Goal: Task Accomplishment & Management: Use online tool/utility

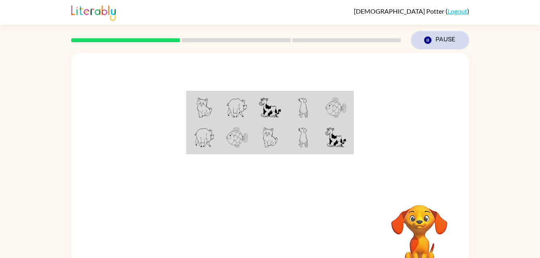
click at [423, 40] on button "Pause Pause" at bounding box center [440, 40] width 58 height 19
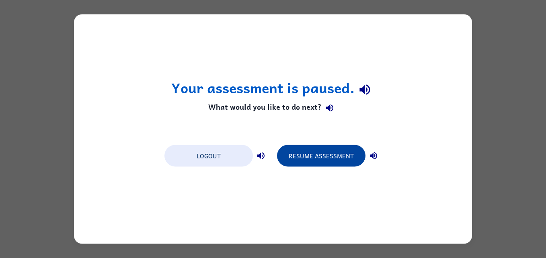
click at [322, 149] on button "Resume Assessment" at bounding box center [321, 156] width 89 height 22
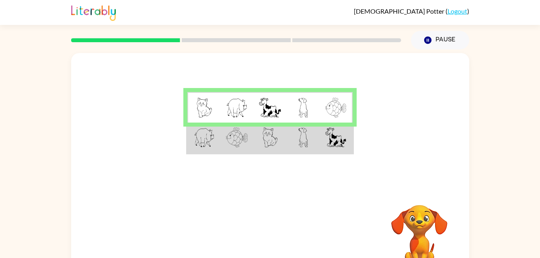
click at [202, 149] on td at bounding box center [204, 138] width 33 height 31
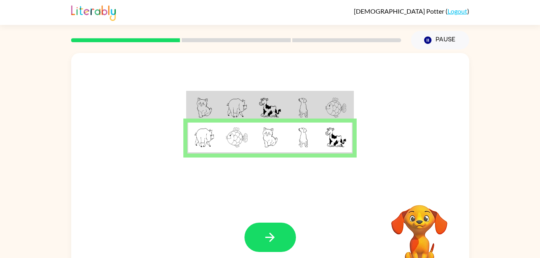
click at [245, 249] on div at bounding box center [271, 237] width 52 height 29
click at [277, 245] on button "button" at bounding box center [271, 237] width 52 height 29
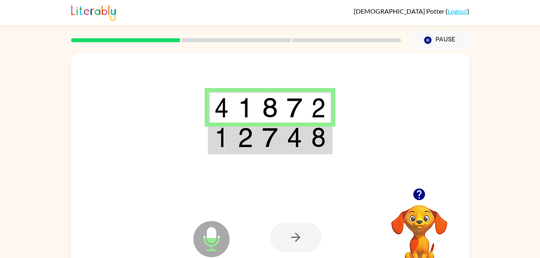
click at [294, 137] on img at bounding box center [294, 138] width 15 height 20
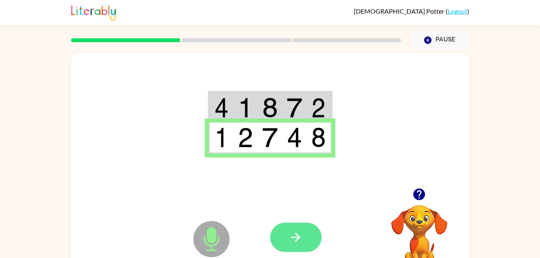
click at [303, 230] on button "button" at bounding box center [296, 237] width 52 height 29
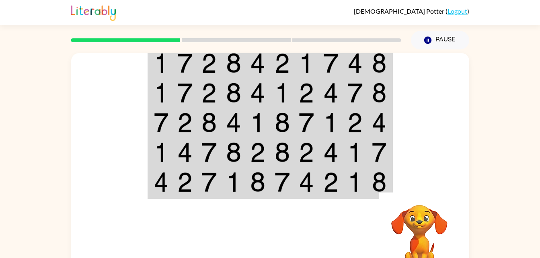
click at [339, 62] on td at bounding box center [331, 62] width 25 height 31
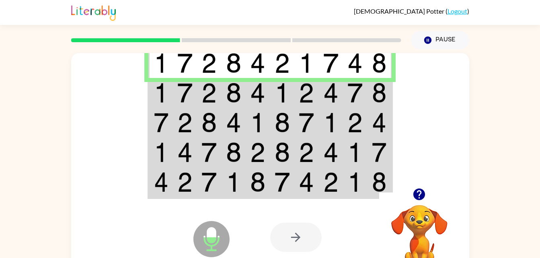
click at [201, 93] on td at bounding box center [209, 93] width 25 height 30
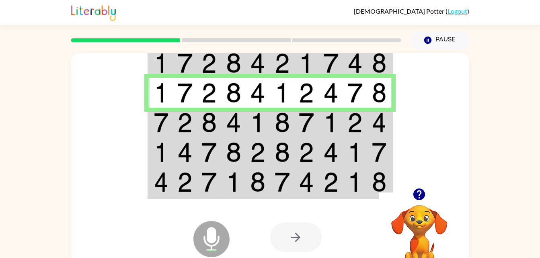
click at [373, 126] on img at bounding box center [379, 123] width 14 height 20
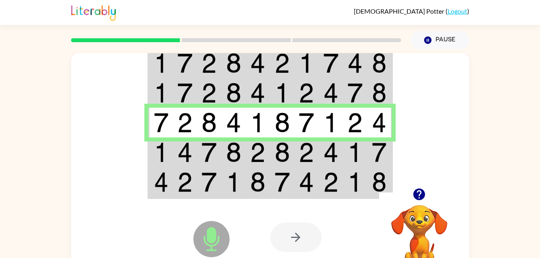
click at [217, 154] on td at bounding box center [209, 153] width 25 height 30
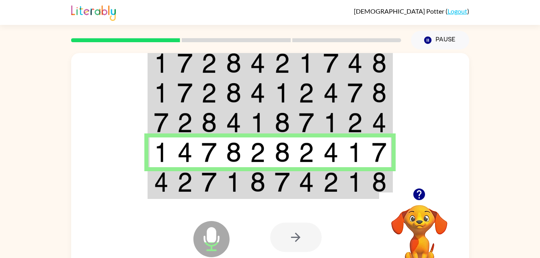
click at [270, 185] on td at bounding box center [282, 182] width 25 height 31
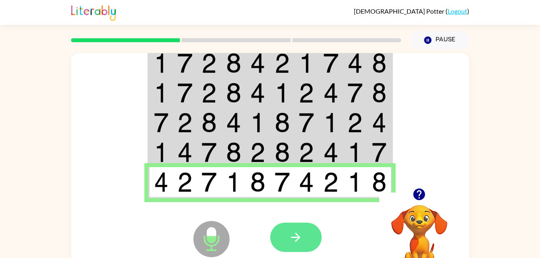
click at [312, 245] on button "button" at bounding box center [296, 237] width 52 height 29
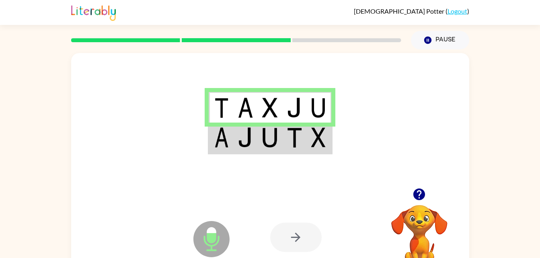
click at [247, 143] on img at bounding box center [245, 138] width 15 height 20
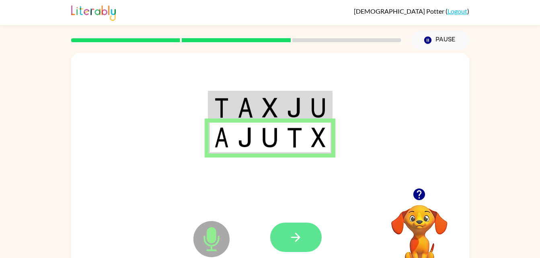
click at [305, 238] on button "button" at bounding box center [296, 237] width 52 height 29
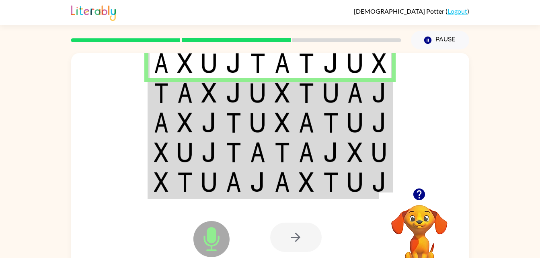
click at [257, 94] on img at bounding box center [257, 93] width 15 height 20
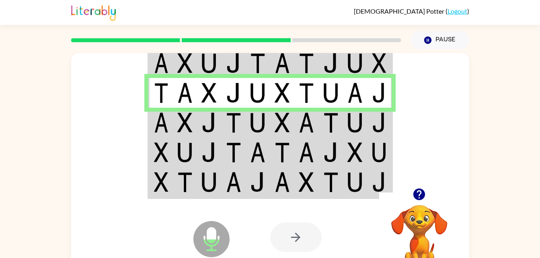
click at [204, 124] on img at bounding box center [209, 123] width 15 height 20
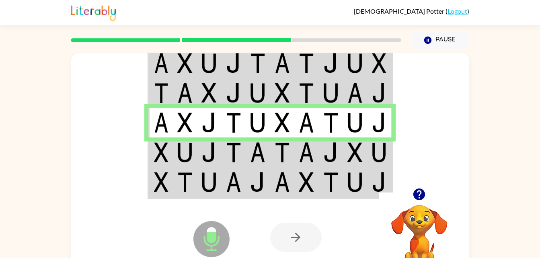
click at [326, 144] on img at bounding box center [331, 152] width 15 height 20
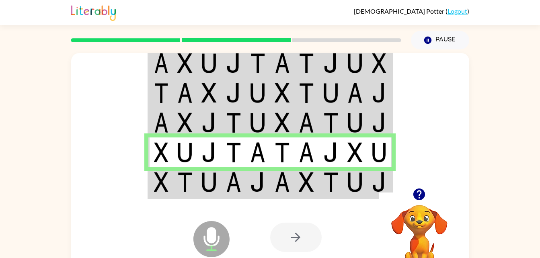
click at [188, 185] on img at bounding box center [184, 182] width 15 height 20
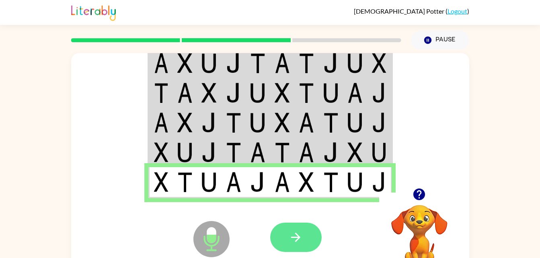
click at [299, 227] on button "button" at bounding box center [296, 237] width 52 height 29
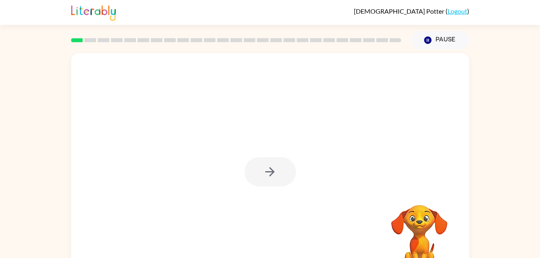
click at [272, 186] on div at bounding box center [271, 171] width 52 height 29
click at [274, 172] on icon "button" at bounding box center [270, 171] width 9 height 9
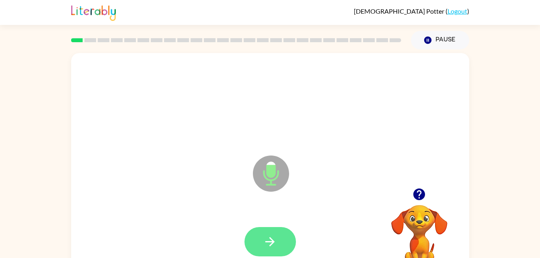
click at [271, 232] on button "button" at bounding box center [271, 241] width 52 height 29
click at [283, 233] on button "button" at bounding box center [271, 241] width 52 height 29
click at [278, 239] on button "button" at bounding box center [271, 241] width 52 height 29
click at [281, 229] on button "button" at bounding box center [271, 241] width 52 height 29
click at [264, 254] on button "button" at bounding box center [271, 241] width 52 height 29
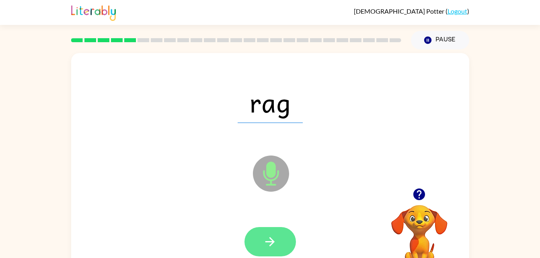
click at [260, 256] on button "button" at bounding box center [271, 241] width 52 height 29
click at [271, 235] on icon "button" at bounding box center [270, 242] width 14 height 14
click at [282, 246] on button "button" at bounding box center [271, 241] width 52 height 29
click at [286, 246] on button "button" at bounding box center [271, 241] width 52 height 29
click at [273, 243] on icon "button" at bounding box center [270, 241] width 9 height 9
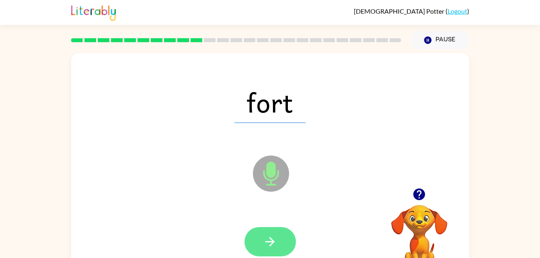
click at [278, 250] on button "button" at bounding box center [271, 241] width 52 height 29
click at [275, 237] on icon "button" at bounding box center [270, 242] width 14 height 14
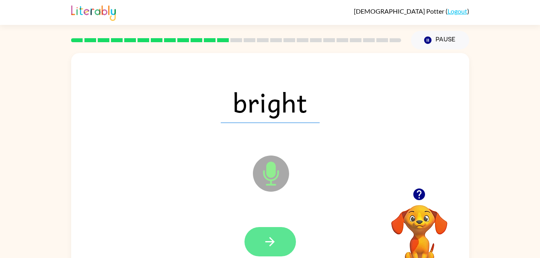
click at [294, 243] on button "button" at bounding box center [271, 241] width 52 height 29
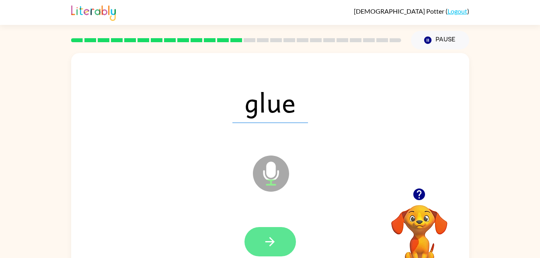
click at [267, 242] on icon "button" at bounding box center [270, 241] width 9 height 9
click at [279, 244] on button "button" at bounding box center [271, 241] width 52 height 29
click at [267, 237] on icon "button" at bounding box center [270, 242] width 14 height 14
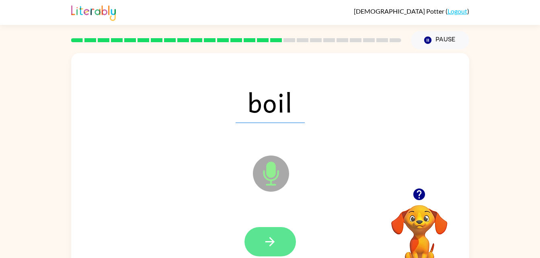
click at [283, 239] on button "button" at bounding box center [271, 241] width 52 height 29
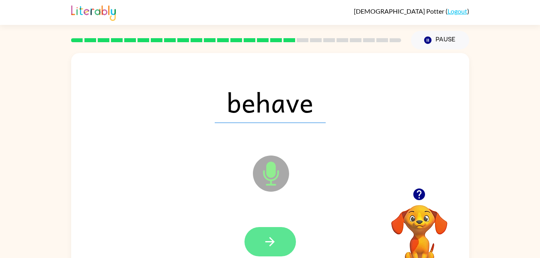
click at [278, 239] on button "button" at bounding box center [271, 241] width 52 height 29
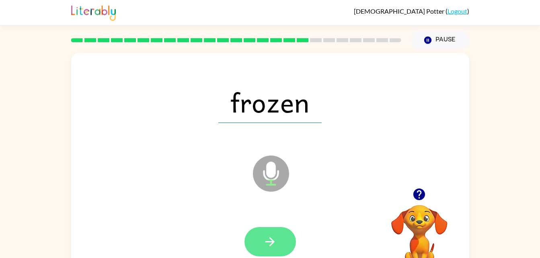
click at [271, 242] on icon "button" at bounding box center [270, 241] width 9 height 9
click at [280, 241] on button "button" at bounding box center [271, 241] width 52 height 29
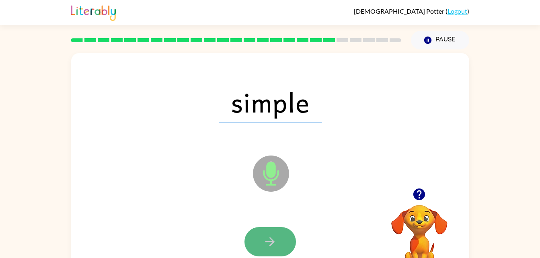
click at [265, 240] on icon "button" at bounding box center [270, 242] width 14 height 14
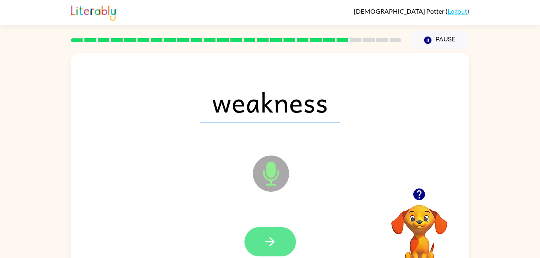
click at [274, 239] on icon "button" at bounding box center [270, 242] width 14 height 14
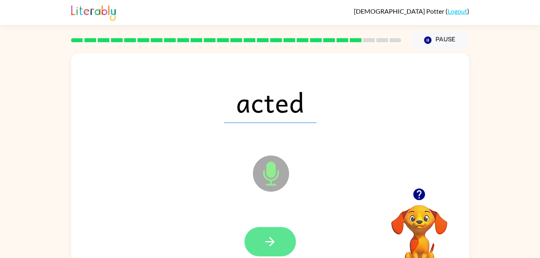
click at [275, 249] on button "button" at bounding box center [271, 241] width 52 height 29
click at [289, 246] on button "button" at bounding box center [271, 241] width 52 height 29
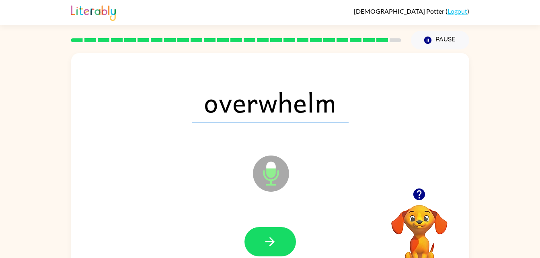
click at [277, 185] on icon at bounding box center [271, 174] width 36 height 36
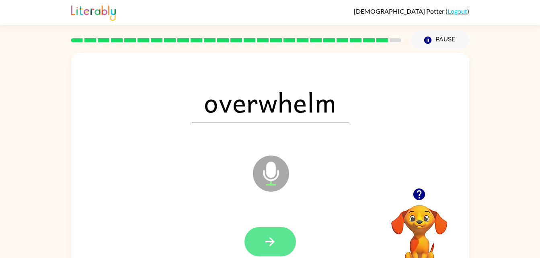
click at [278, 230] on button "button" at bounding box center [271, 241] width 52 height 29
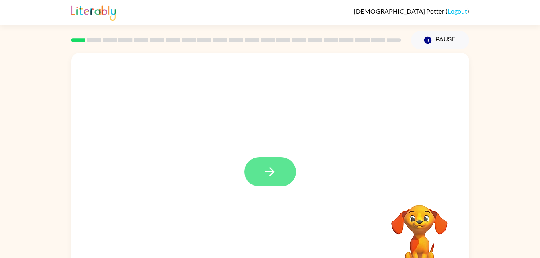
click at [259, 168] on button "button" at bounding box center [271, 171] width 52 height 29
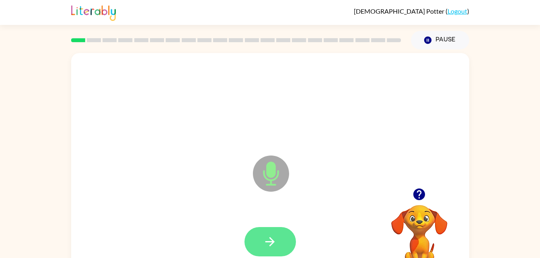
click at [260, 247] on button "button" at bounding box center [271, 241] width 52 height 29
click at [270, 231] on button "button" at bounding box center [271, 241] width 52 height 29
click at [288, 239] on button "button" at bounding box center [271, 241] width 52 height 29
click at [257, 236] on button "button" at bounding box center [271, 241] width 52 height 29
click at [274, 234] on button "button" at bounding box center [271, 241] width 52 height 29
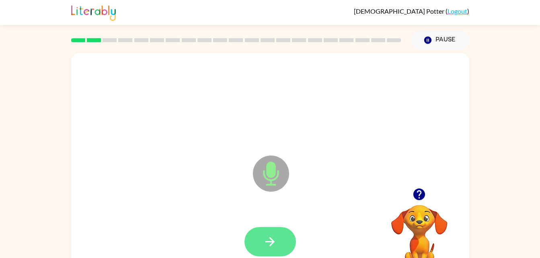
click at [266, 240] on icon "button" at bounding box center [270, 242] width 14 height 14
click at [255, 243] on button "button" at bounding box center [271, 241] width 52 height 29
click at [251, 236] on button "button" at bounding box center [271, 241] width 52 height 29
click at [260, 255] on button "button" at bounding box center [271, 241] width 52 height 29
click at [272, 253] on button "button" at bounding box center [271, 241] width 52 height 29
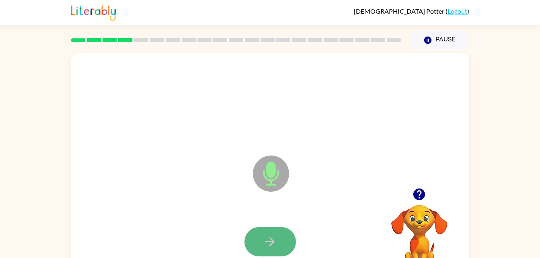
click at [273, 250] on button "button" at bounding box center [271, 241] width 52 height 29
click at [278, 245] on button "button" at bounding box center [271, 241] width 52 height 29
click at [269, 249] on button "button" at bounding box center [271, 241] width 52 height 29
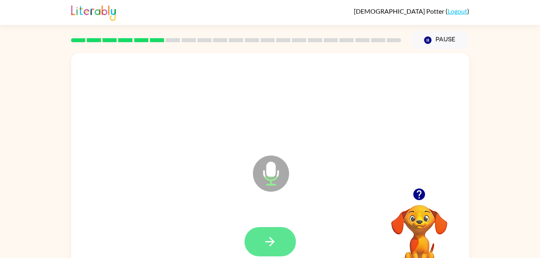
click at [274, 238] on icon "button" at bounding box center [270, 242] width 14 height 14
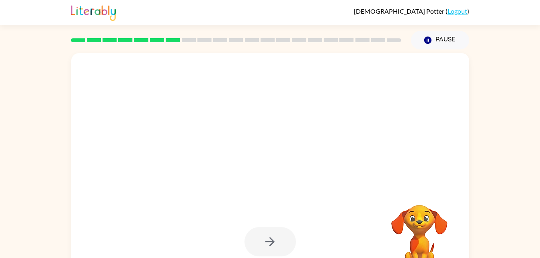
click at [353, 217] on div at bounding box center [270, 242] width 382 height 66
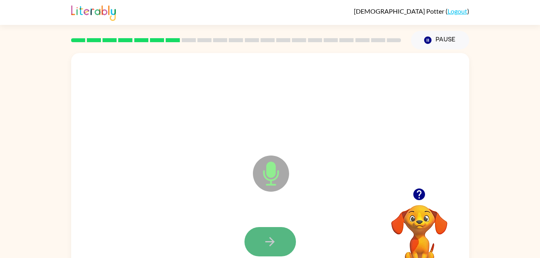
click at [288, 237] on button "button" at bounding box center [271, 241] width 52 height 29
click at [282, 246] on button "button" at bounding box center [271, 241] width 52 height 29
click at [257, 246] on button "button" at bounding box center [271, 241] width 52 height 29
click at [274, 245] on icon "button" at bounding box center [270, 242] width 14 height 14
click at [270, 241] on icon "button" at bounding box center [270, 242] width 14 height 14
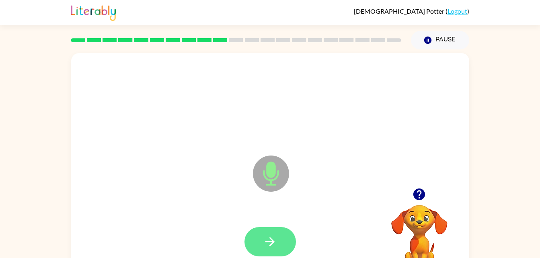
click at [284, 237] on button "button" at bounding box center [271, 241] width 52 height 29
click at [270, 245] on icon "button" at bounding box center [270, 241] width 9 height 9
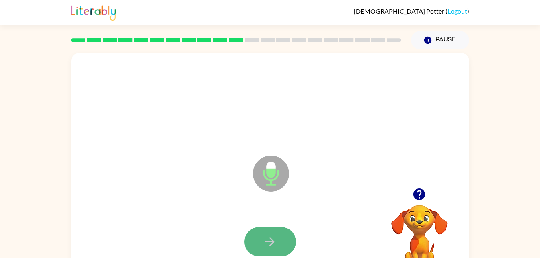
click at [273, 246] on icon "button" at bounding box center [270, 242] width 14 height 14
click at [274, 246] on icon "button" at bounding box center [270, 242] width 14 height 14
click at [291, 241] on button "button" at bounding box center [271, 241] width 52 height 29
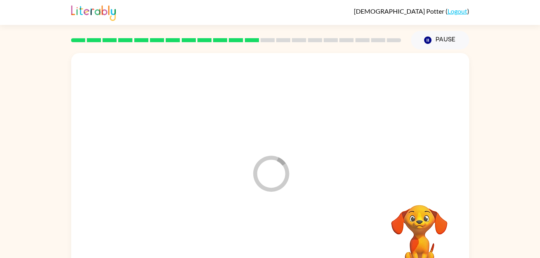
drag, startPoint x: 291, startPoint y: 241, endPoint x: 302, endPoint y: 243, distance: 11.0
click at [302, 243] on div at bounding box center [270, 242] width 382 height 66
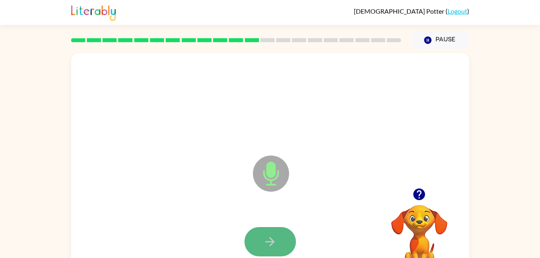
click at [269, 241] on icon "button" at bounding box center [270, 242] width 14 height 14
click at [269, 241] on div at bounding box center [271, 241] width 52 height 29
click at [267, 245] on icon "button" at bounding box center [270, 242] width 14 height 14
click at [291, 250] on button "button" at bounding box center [271, 241] width 52 height 29
click at [285, 235] on button "button" at bounding box center [271, 241] width 52 height 29
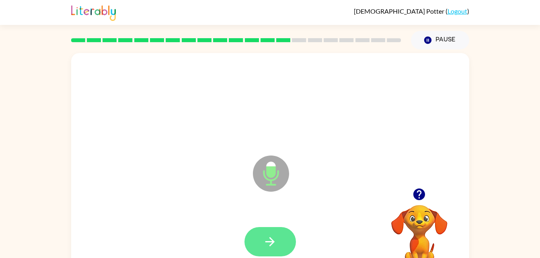
click at [279, 240] on button "button" at bounding box center [271, 241] width 52 height 29
click at [285, 242] on button "button" at bounding box center [271, 241] width 52 height 29
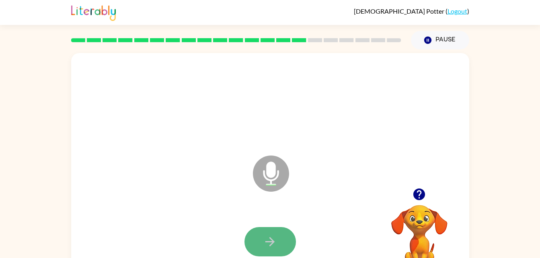
click at [278, 245] on button "button" at bounding box center [271, 241] width 52 height 29
click at [281, 240] on button "button" at bounding box center [271, 241] width 52 height 29
click at [274, 231] on button "button" at bounding box center [271, 241] width 52 height 29
click at [270, 237] on icon "button" at bounding box center [270, 242] width 14 height 14
click at [282, 241] on button "button" at bounding box center [271, 241] width 52 height 29
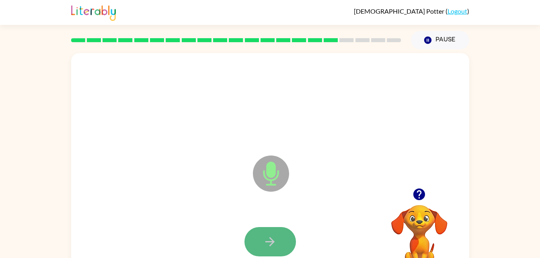
click at [276, 240] on icon "button" at bounding box center [270, 242] width 14 height 14
click at [273, 236] on icon "button" at bounding box center [270, 242] width 14 height 14
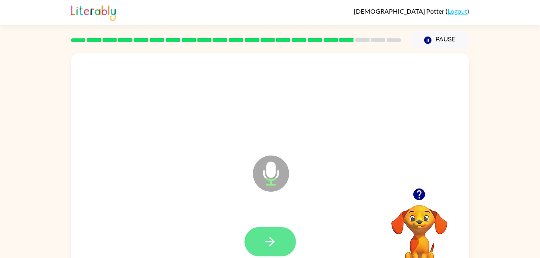
click at [277, 233] on button "button" at bounding box center [271, 241] width 52 height 29
click at [276, 237] on icon "button" at bounding box center [270, 242] width 14 height 14
click at [277, 239] on icon "button" at bounding box center [270, 242] width 14 height 14
click at [271, 235] on icon "button" at bounding box center [270, 242] width 14 height 14
click at [271, 235] on div at bounding box center [271, 241] width 52 height 29
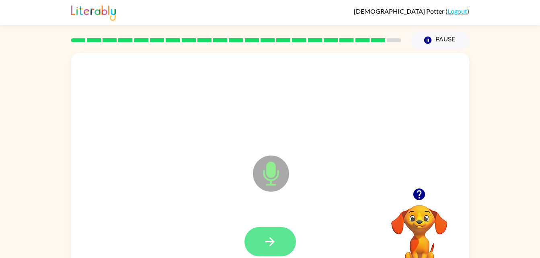
click at [288, 245] on button "button" at bounding box center [271, 241] width 52 height 29
click at [279, 245] on button "button" at bounding box center [271, 241] width 52 height 29
